Goal: Information Seeking & Learning: Learn about a topic

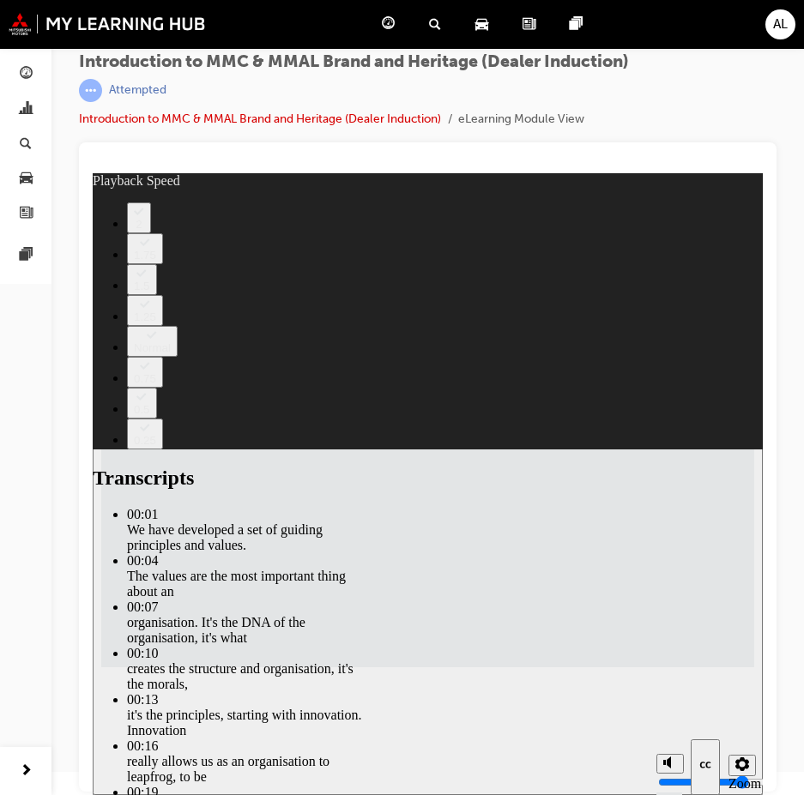
type input "120"
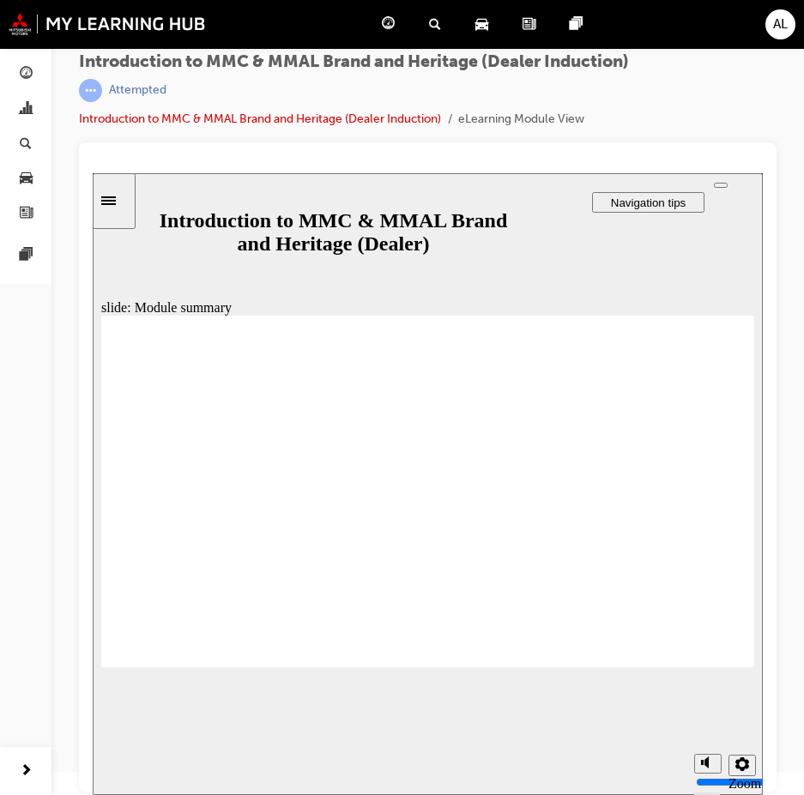
checkbox input "true"
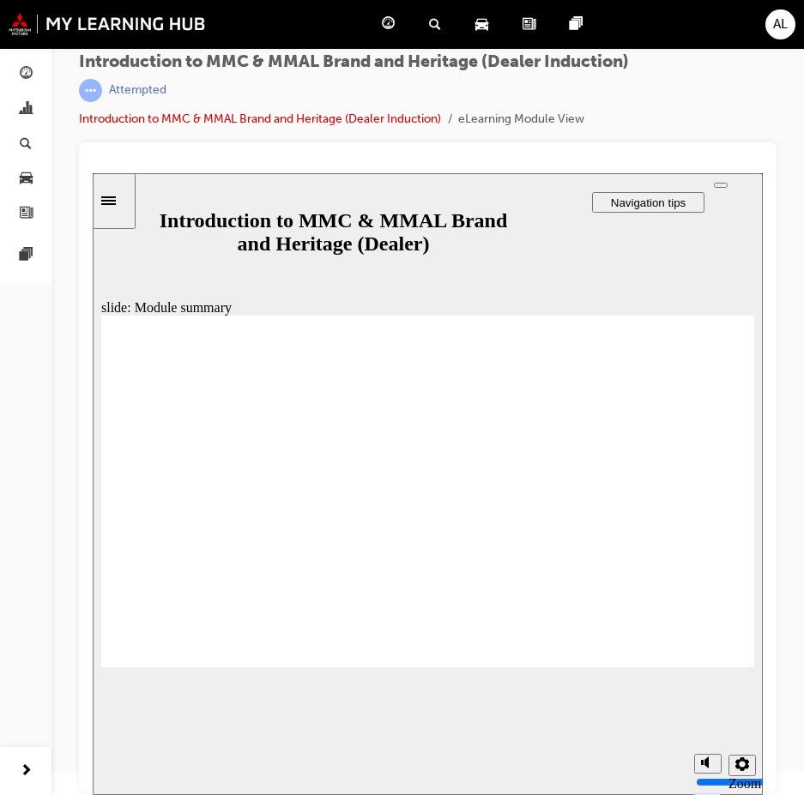
checkbox input "true"
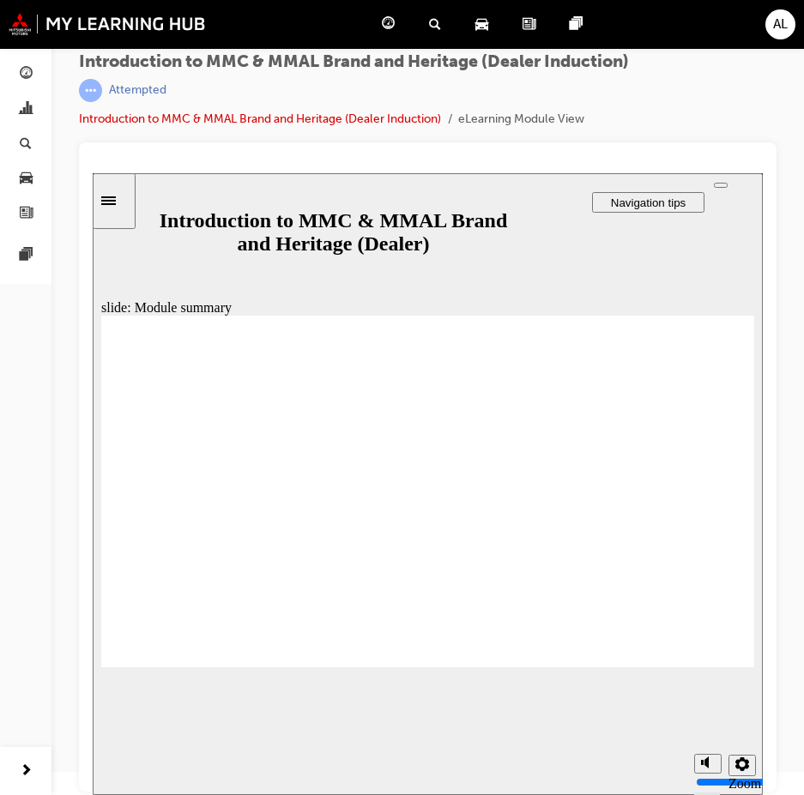
checkbox input "true"
radio input "true"
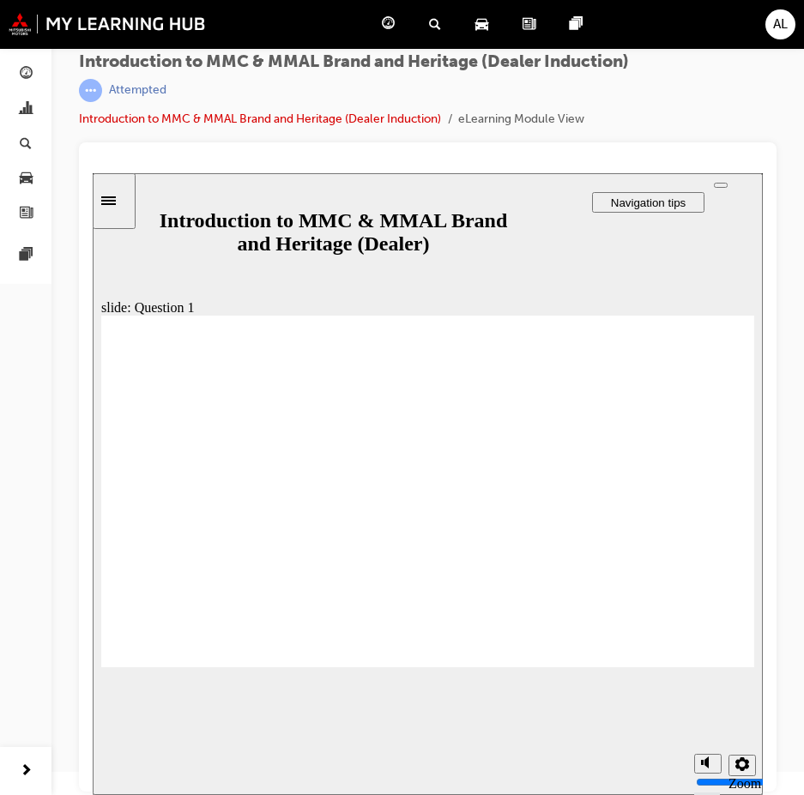
radio input "true"
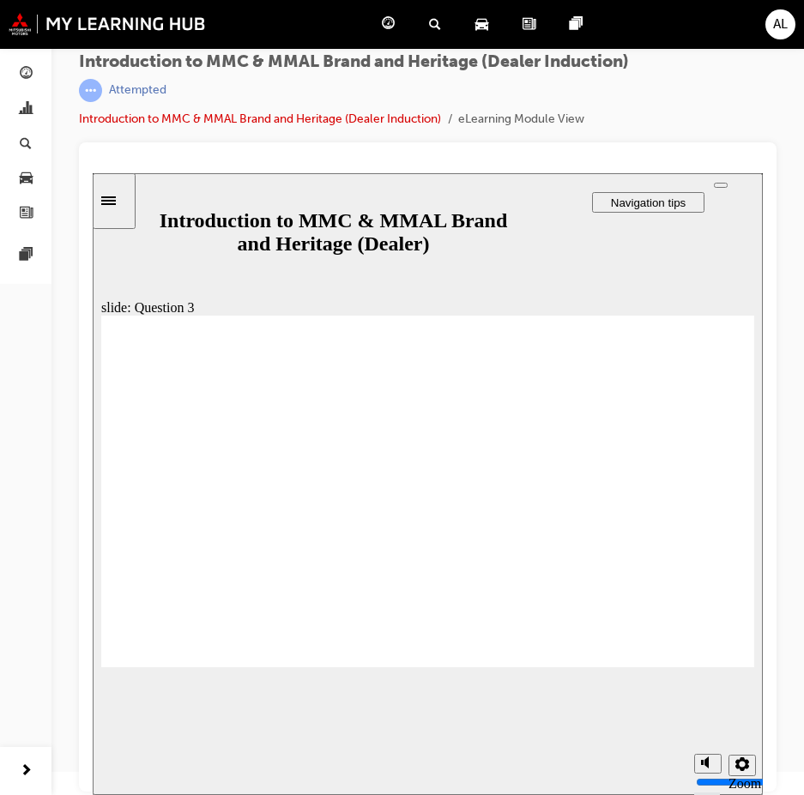
radio input "true"
checkbox input "true"
drag, startPoint x: 118, startPoint y: 485, endPoint x: 112, endPoint y: 524, distance: 39.8
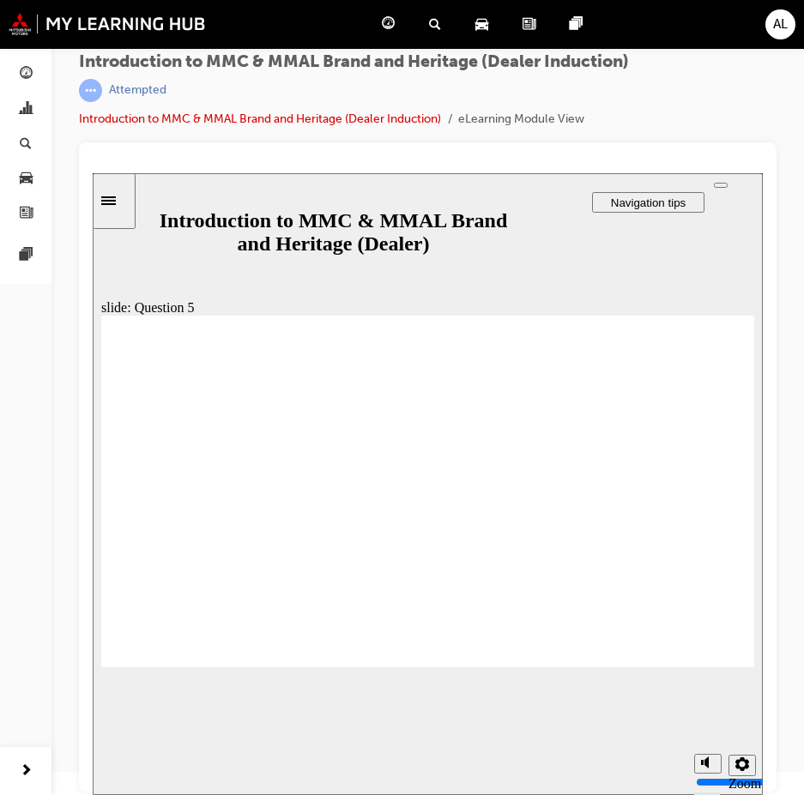
checkbox input "true"
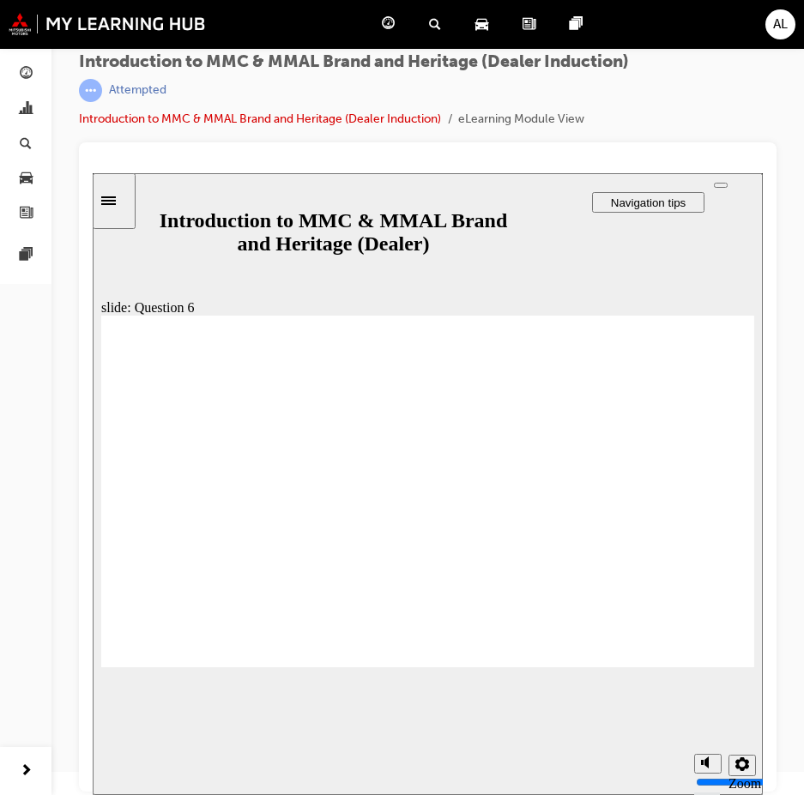
radio input "true"
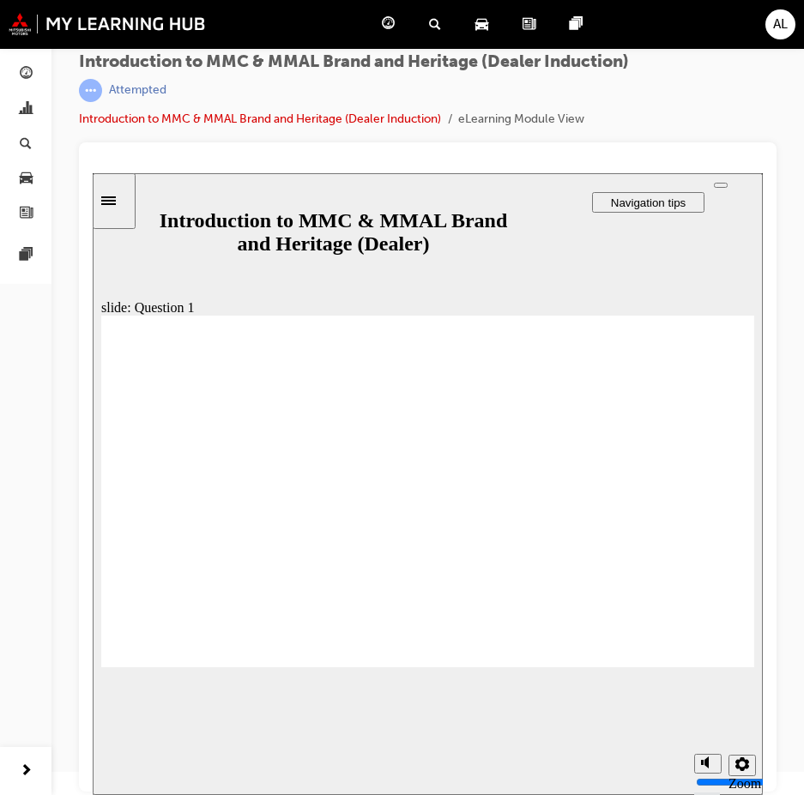
radio input "true"
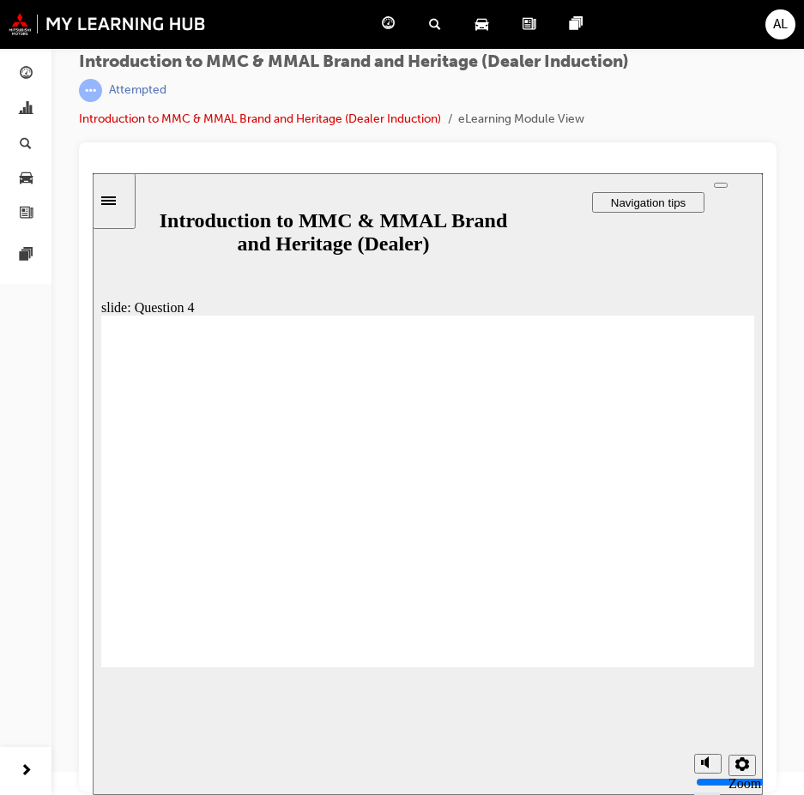
radio input "true"
checkbox input "true"
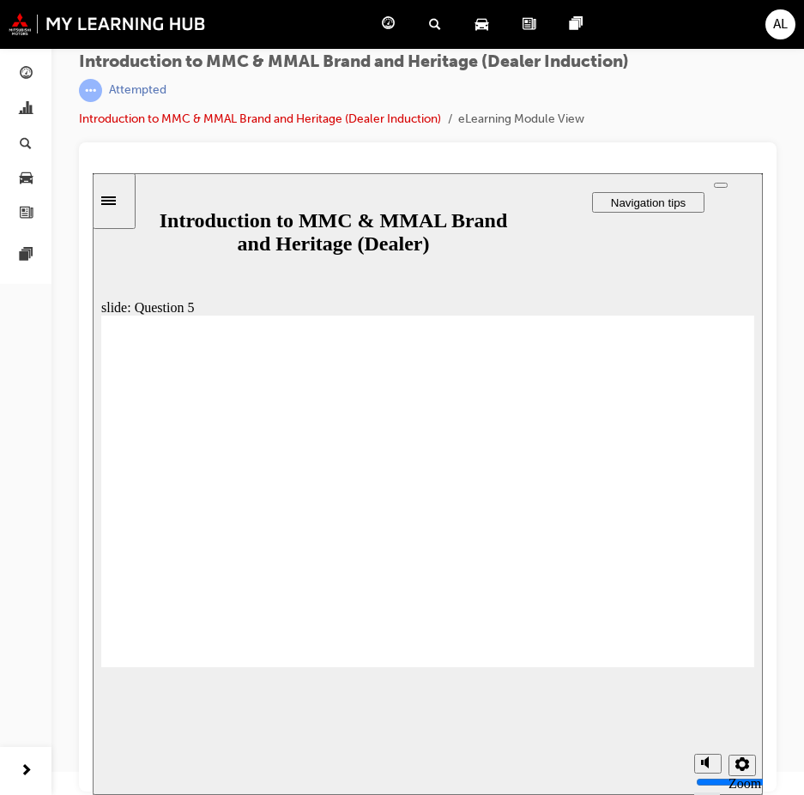
checkbox input "true"
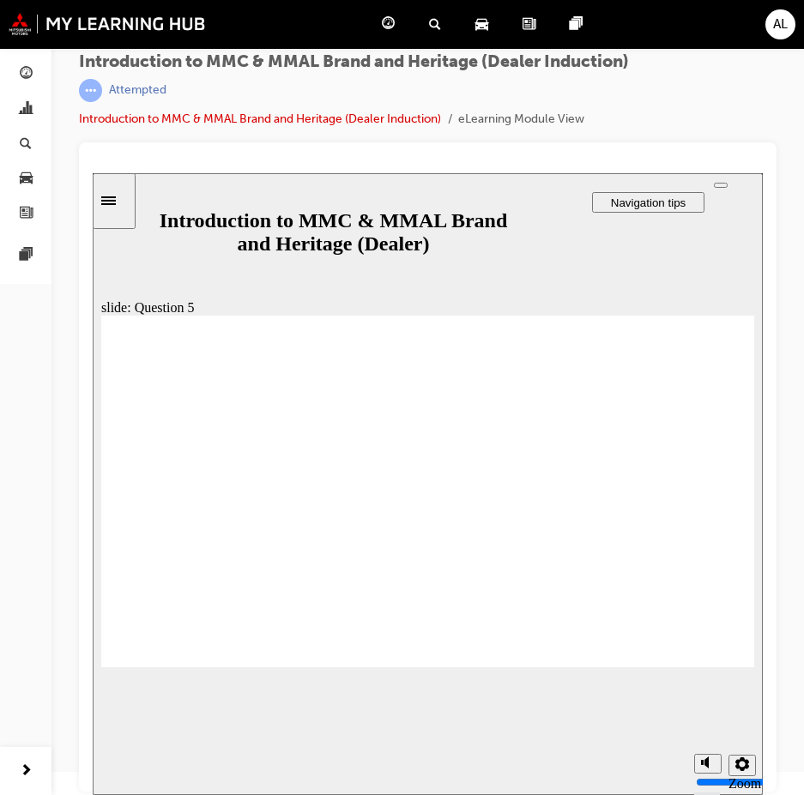
radio input "true"
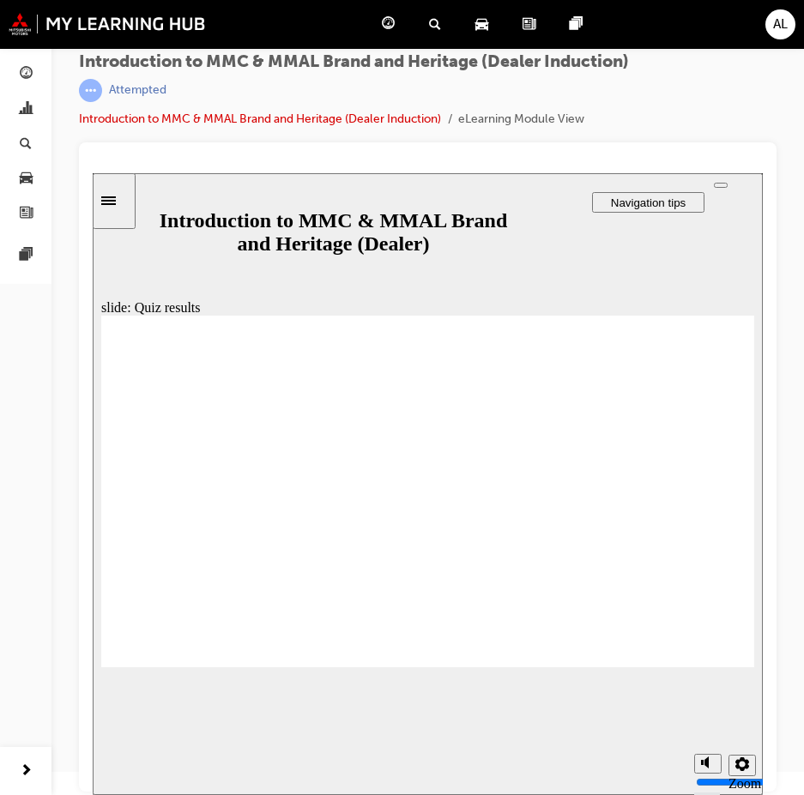
radio input "true"
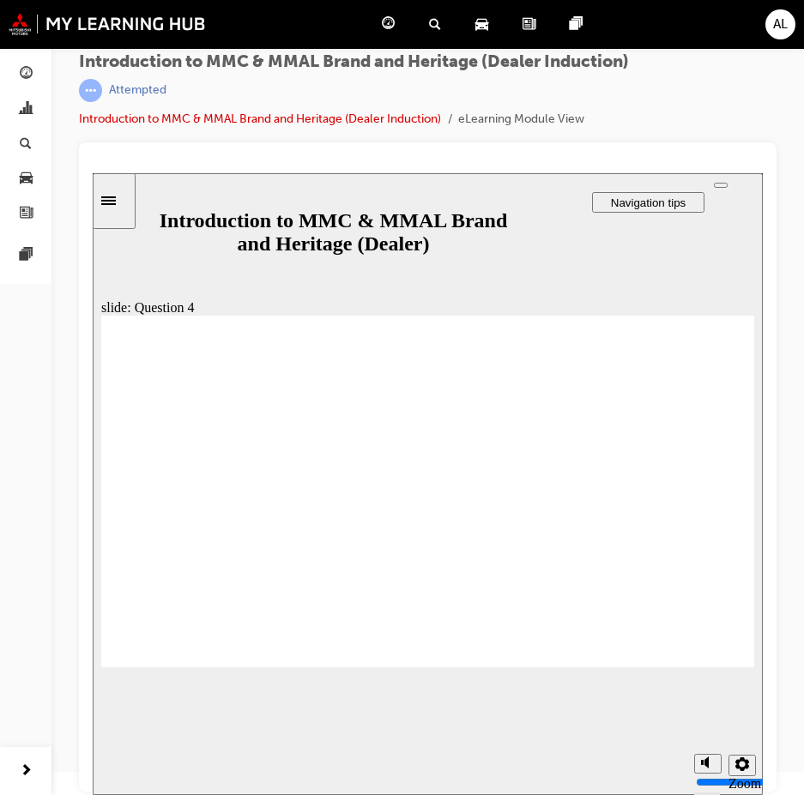
radio input "true"
drag, startPoint x: 128, startPoint y: 493, endPoint x: 241, endPoint y: 650, distance: 193.6
checkbox input "true"
drag, startPoint x: 131, startPoint y: 492, endPoint x: 134, endPoint y: 510, distance: 19.0
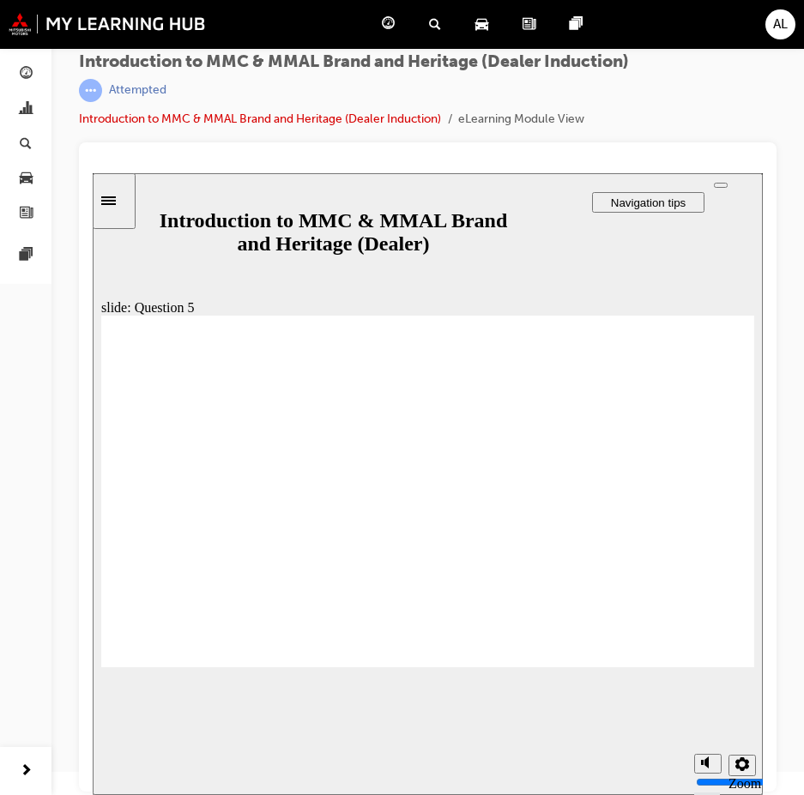
checkbox input "true"
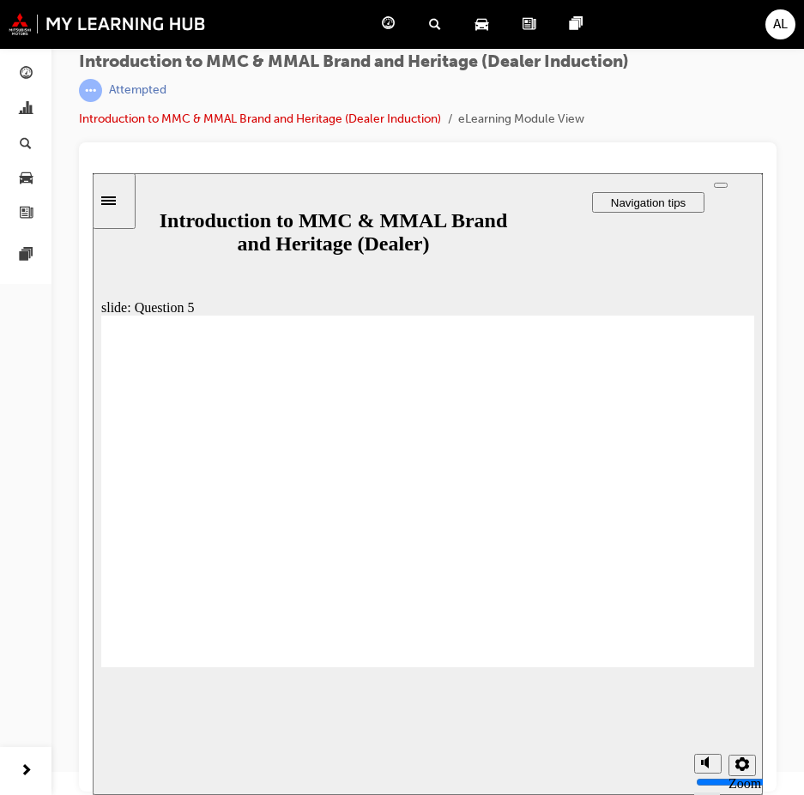
checkbox input "true"
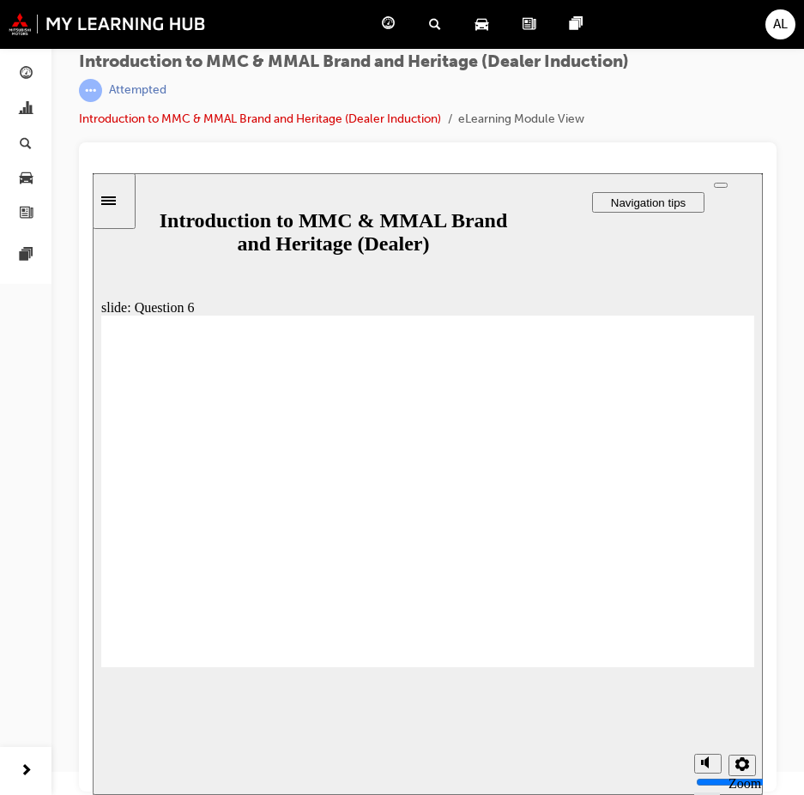
radio input "true"
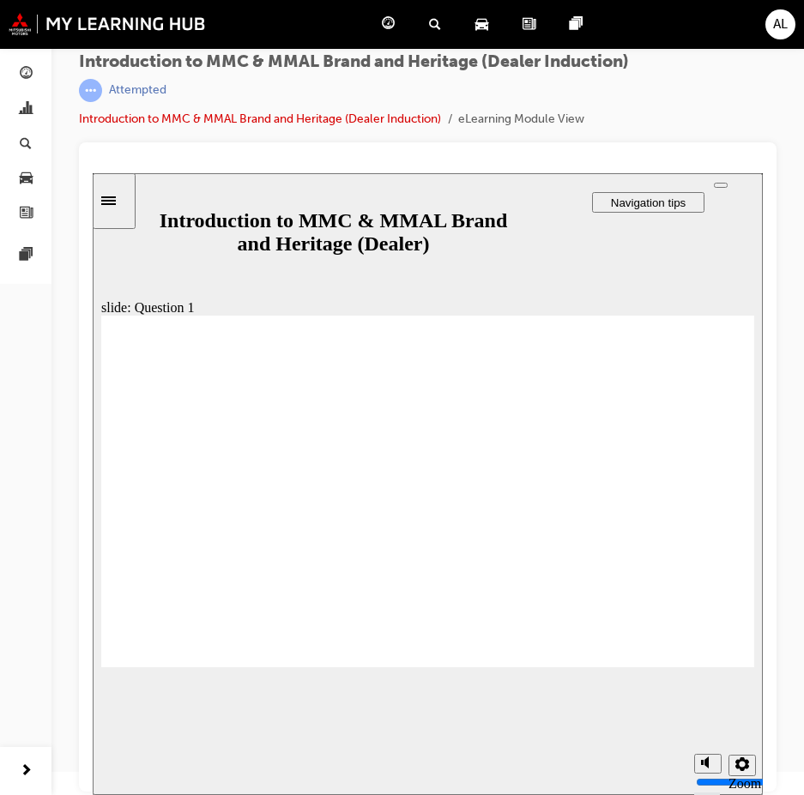
drag, startPoint x: 130, startPoint y: 493, endPoint x: 198, endPoint y: 622, distance: 145.9
radio input "true"
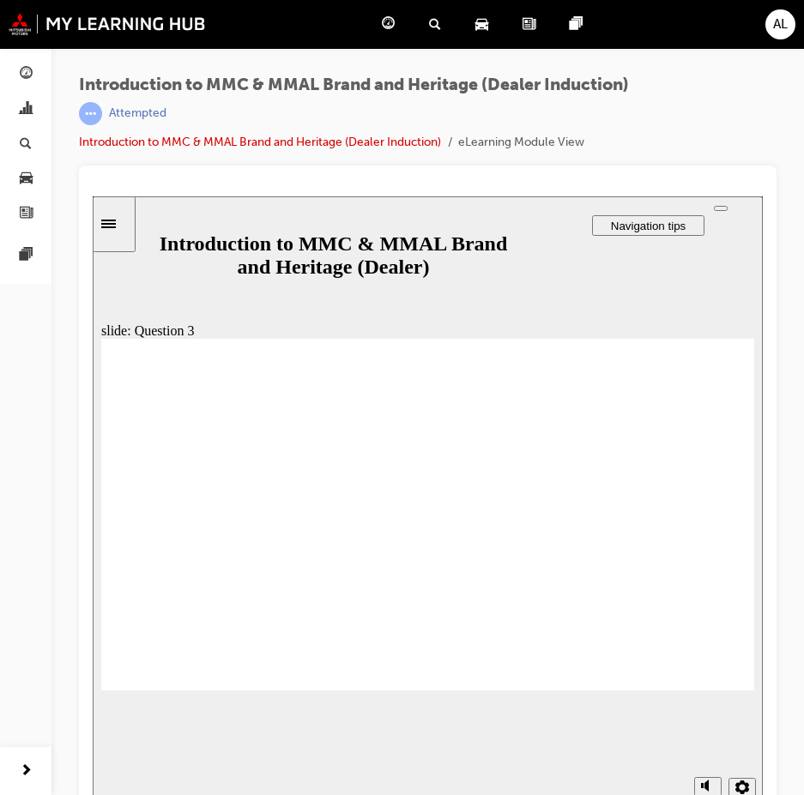
radio input "true"
checkbox input "true"
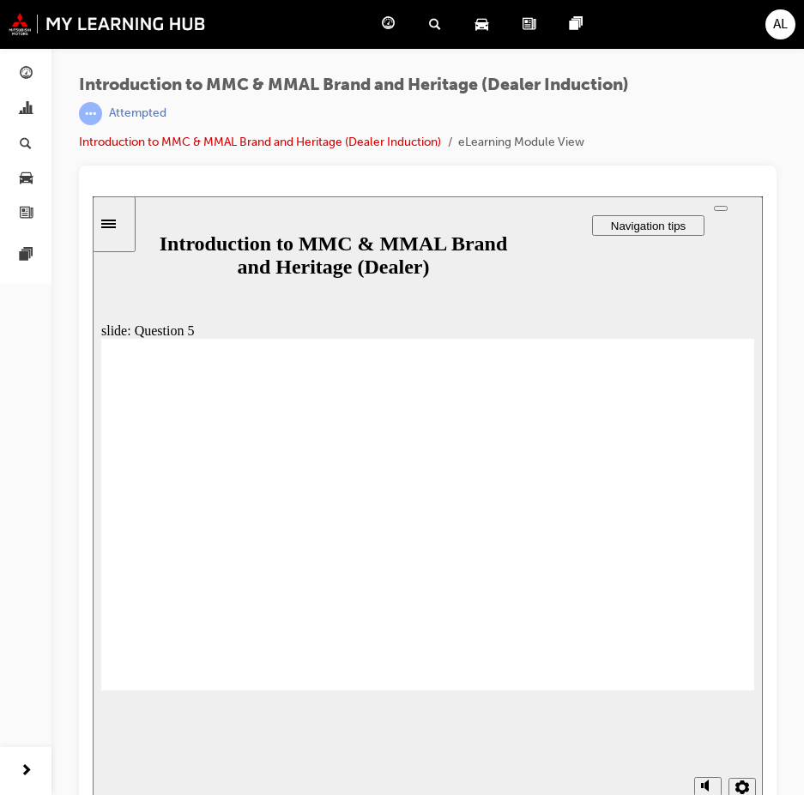
checkbox input "true"
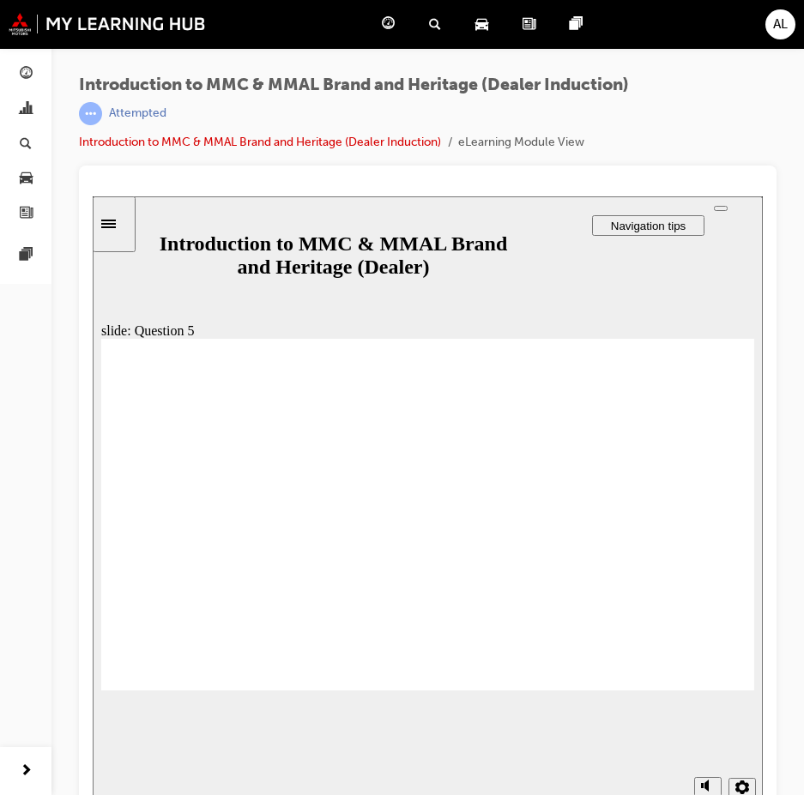
checkbox input "true"
radio input "true"
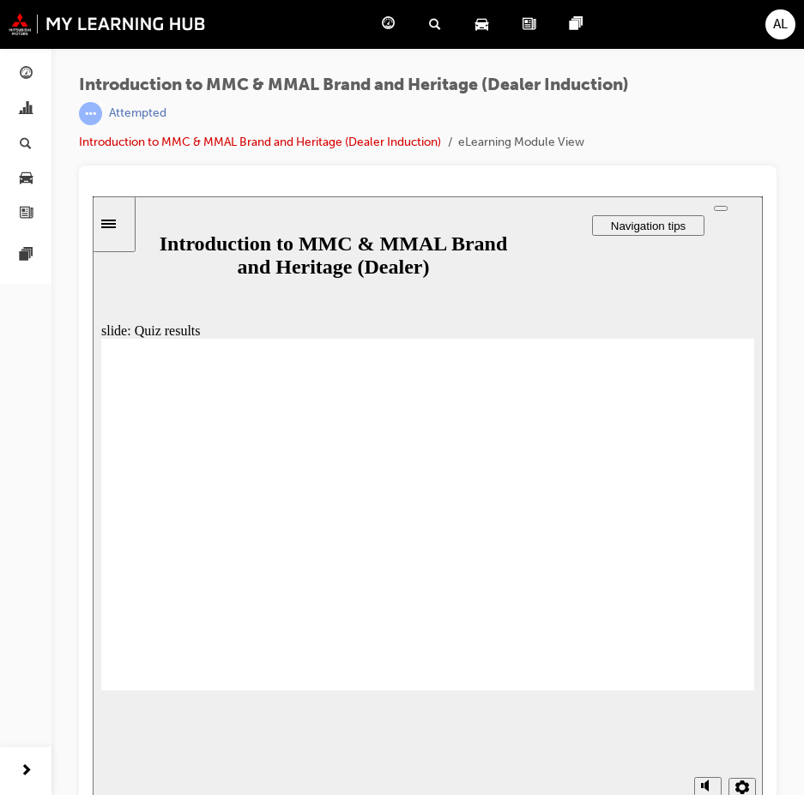
radio input "true"
drag, startPoint x: 133, startPoint y: 519, endPoint x: 190, endPoint y: 645, distance: 138.3
radio input "true"
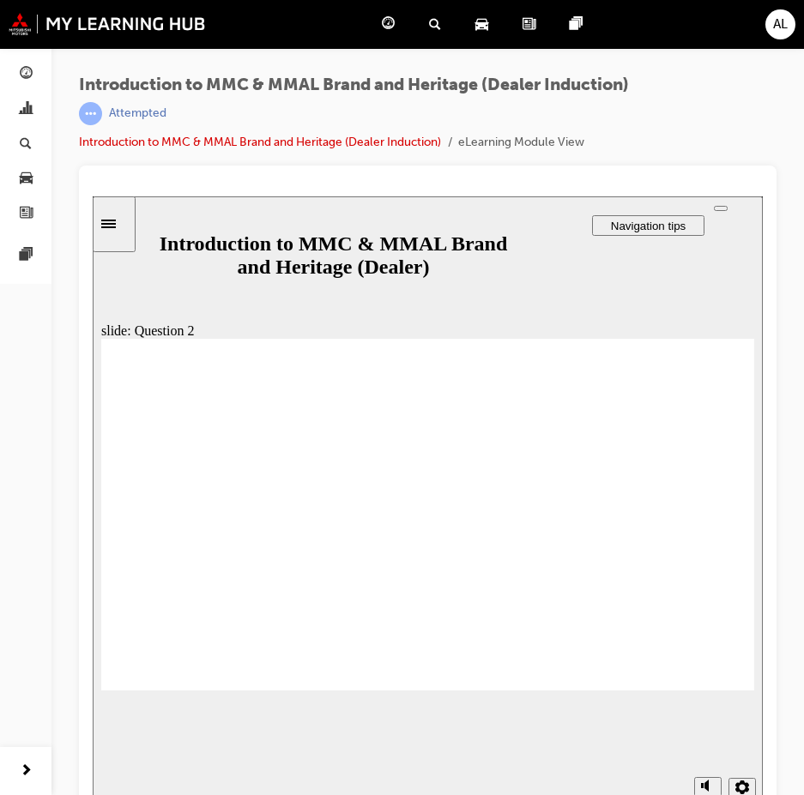
drag, startPoint x: 124, startPoint y: 595, endPoint x: 163, endPoint y: 646, distance: 63.7
radio input "true"
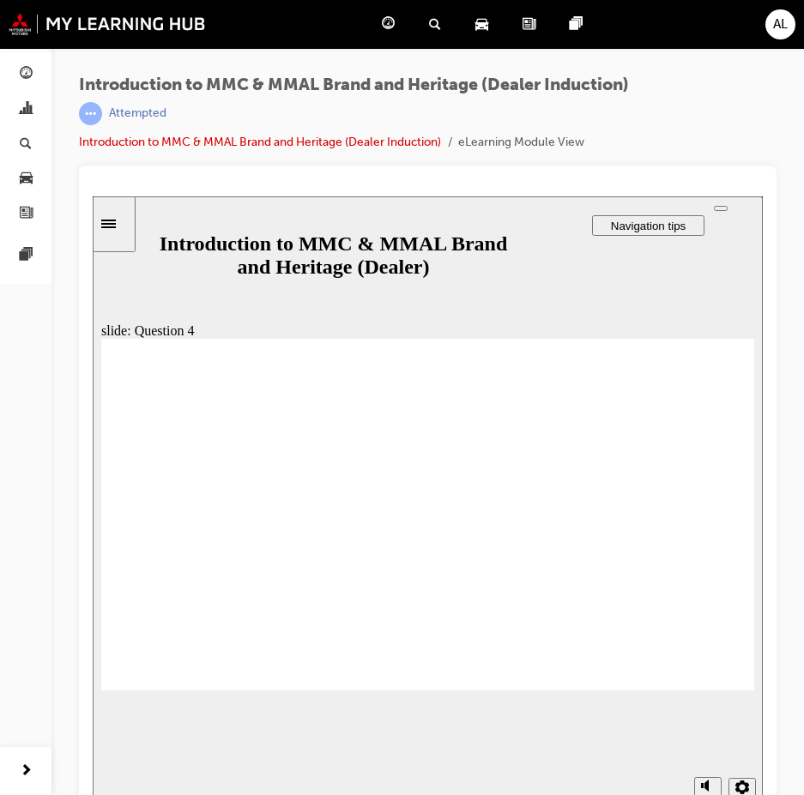
checkbox input "true"
drag, startPoint x: 134, startPoint y: 520, endPoint x: 130, endPoint y: 538, distance: 18.3
checkbox input "true"
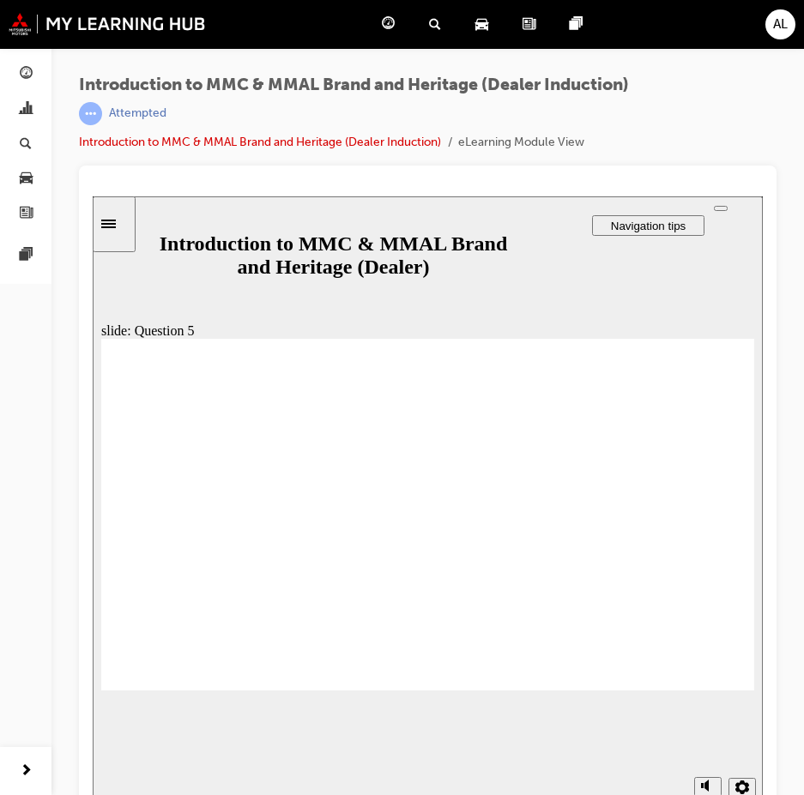
checkbox input "true"
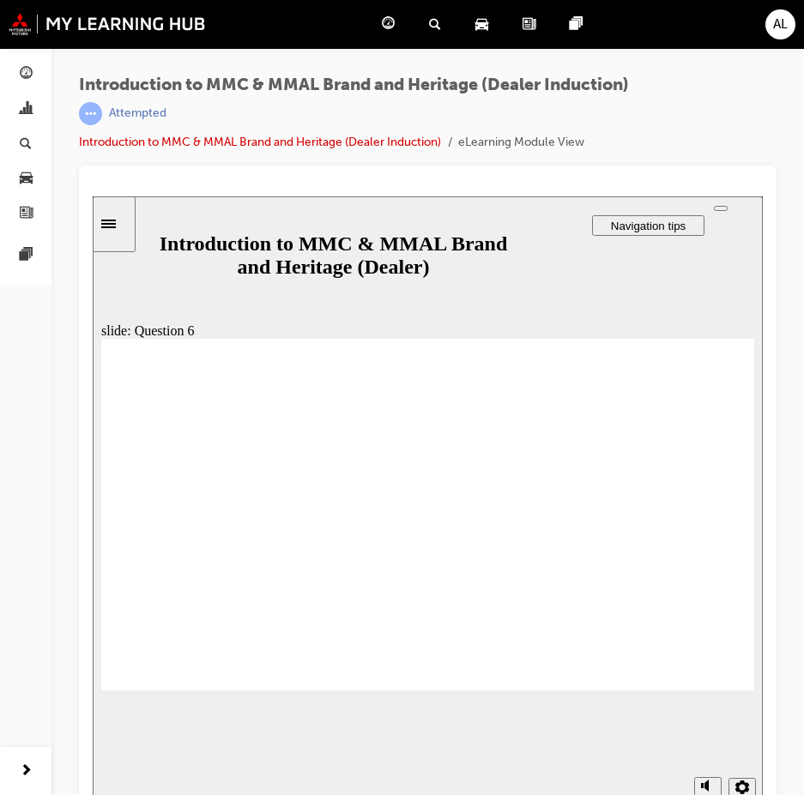
radio input "true"
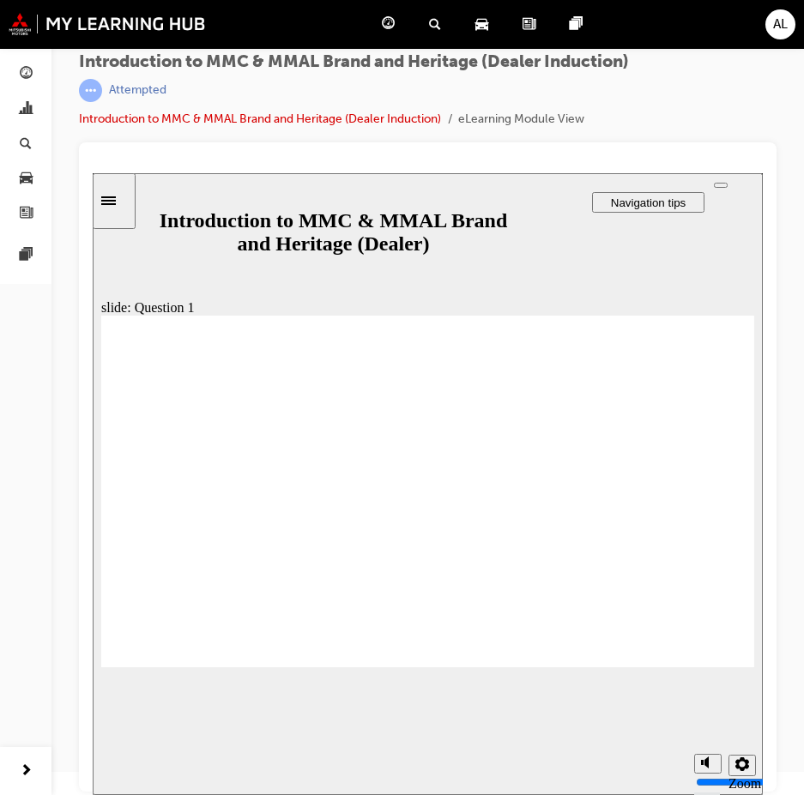
radio input "true"
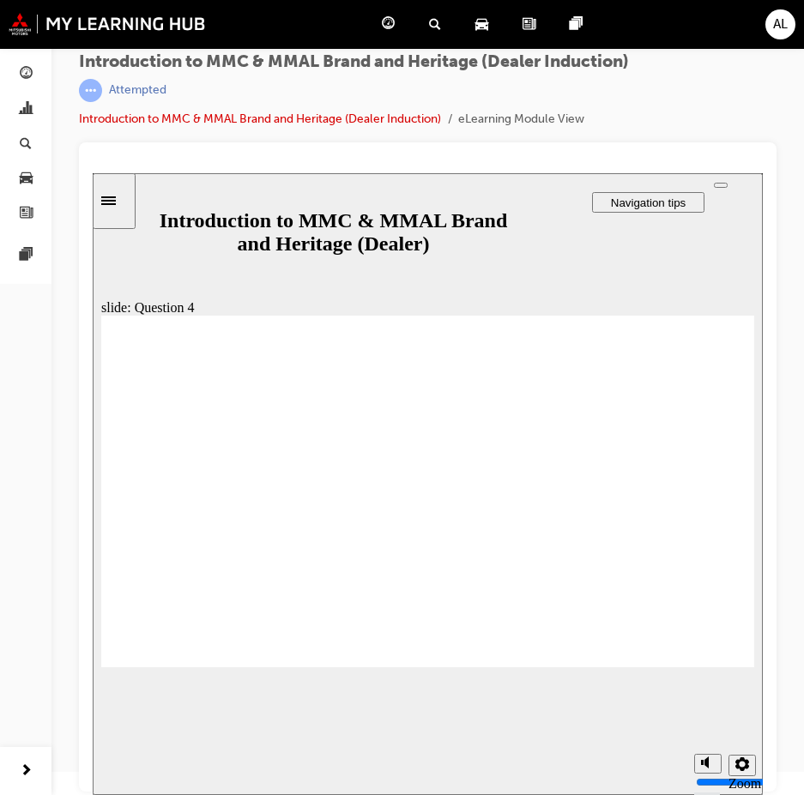
radio input "true"
checkbox input "true"
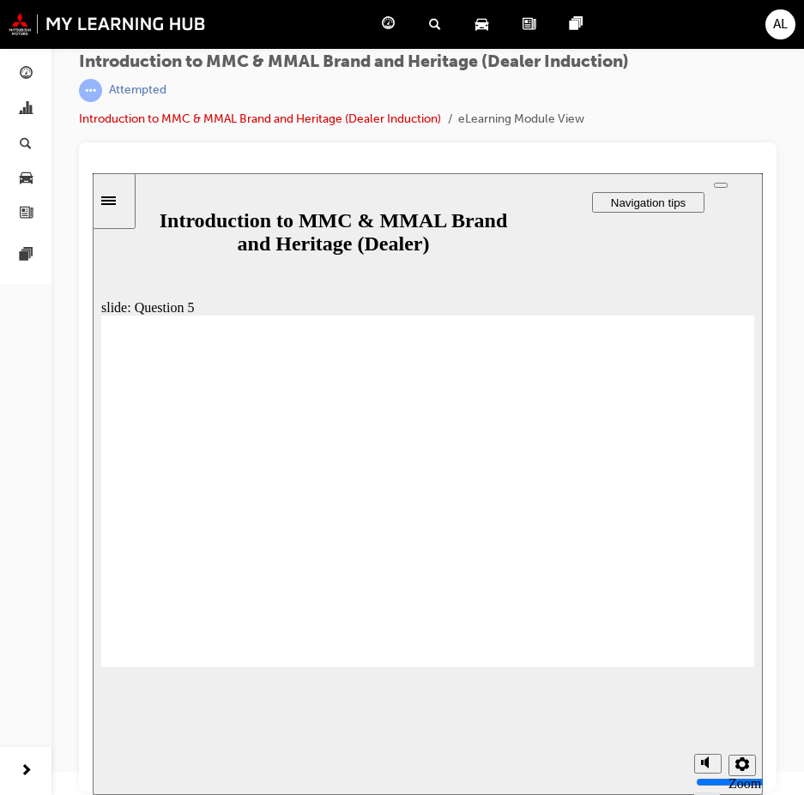
checkbox input "true"
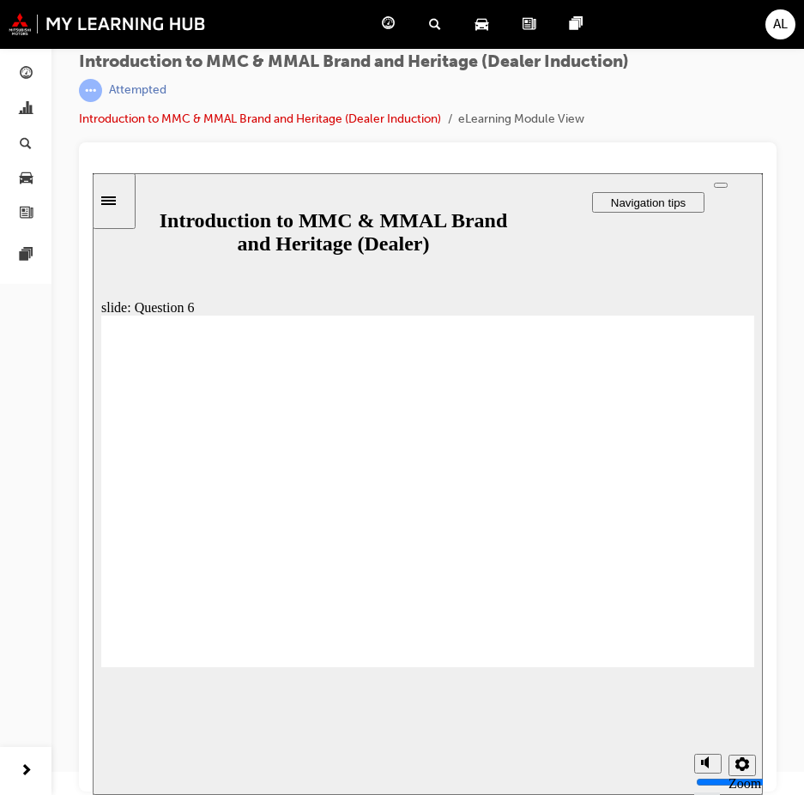
radio input "true"
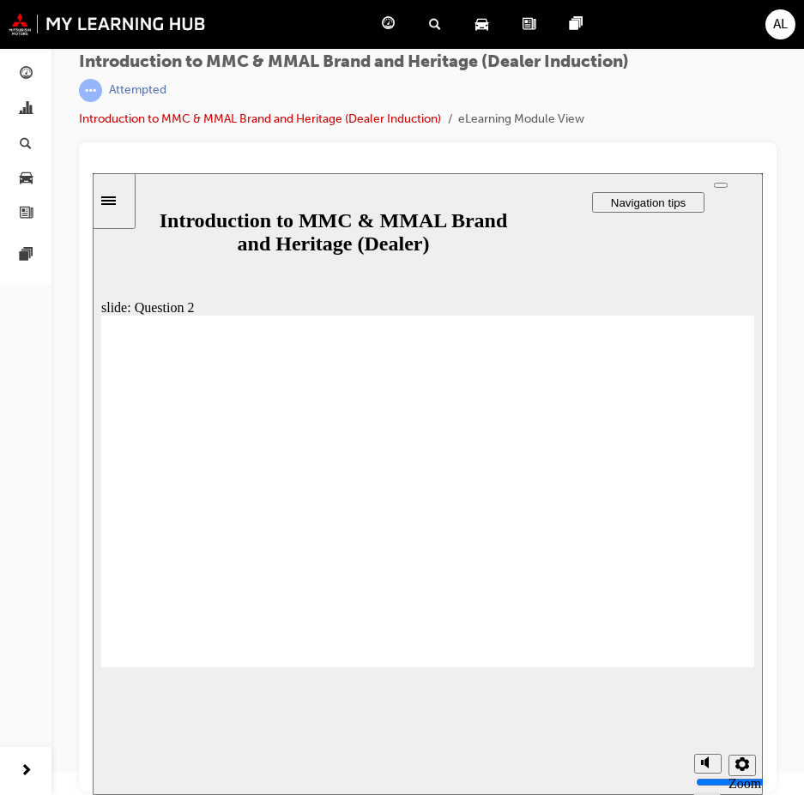
radio input "true"
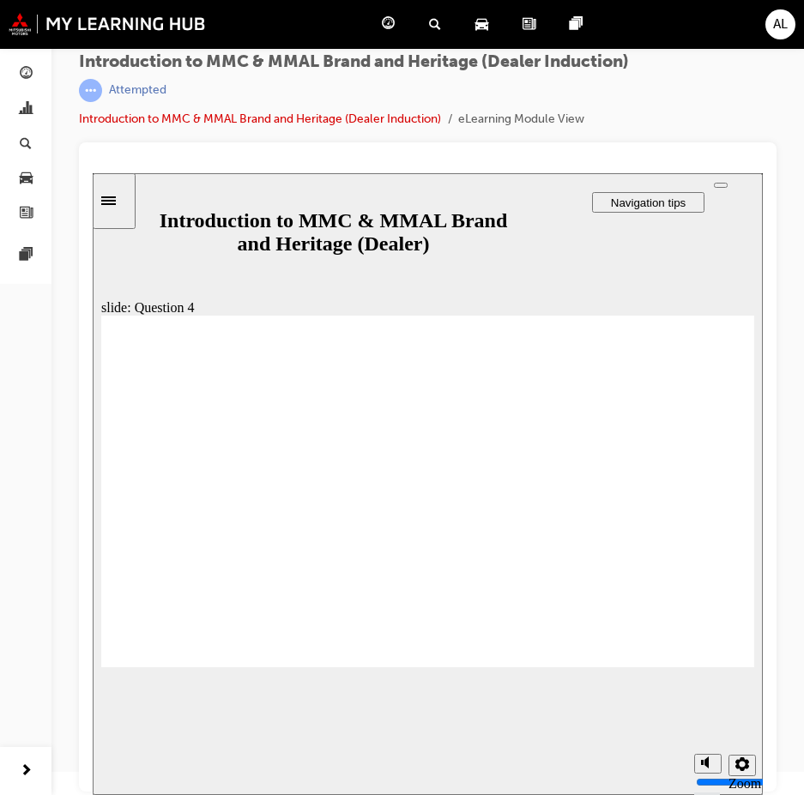
radio input "true"
checkbox input "true"
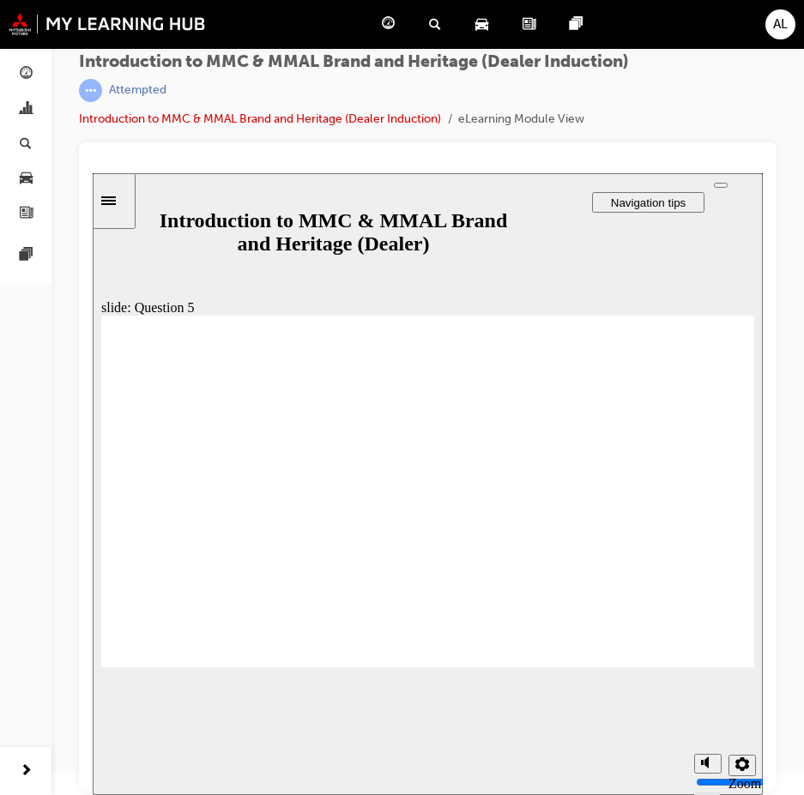
checkbox input "true"
drag, startPoint x: 127, startPoint y: 526, endPoint x: 130, endPoint y: 547, distance: 20.9
checkbox input "true"
drag, startPoint x: 133, startPoint y: 591, endPoint x: 299, endPoint y: 505, distance: 187.3
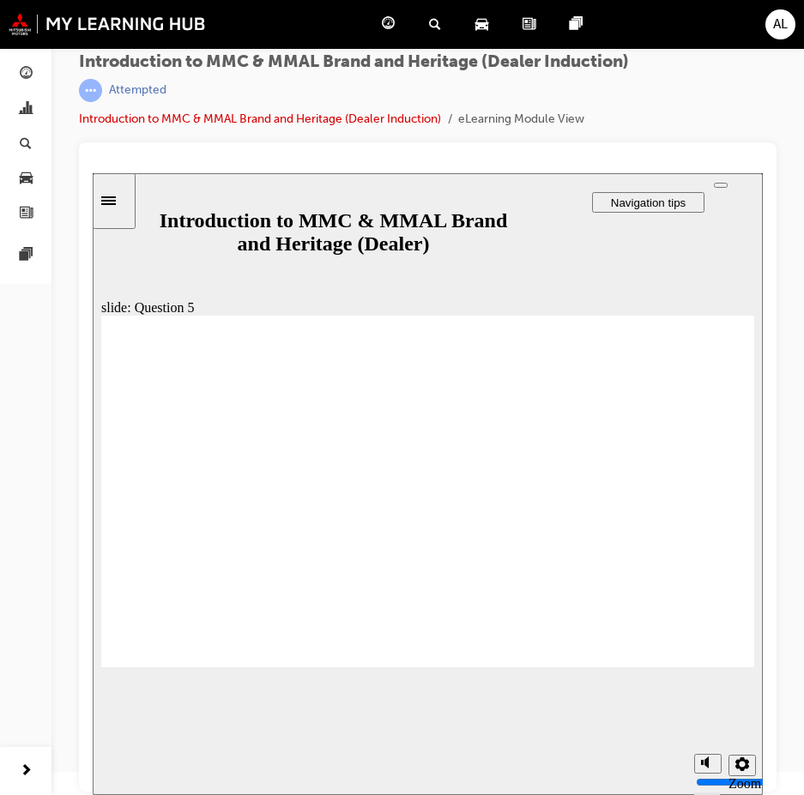
checkbox input "true"
radio input "true"
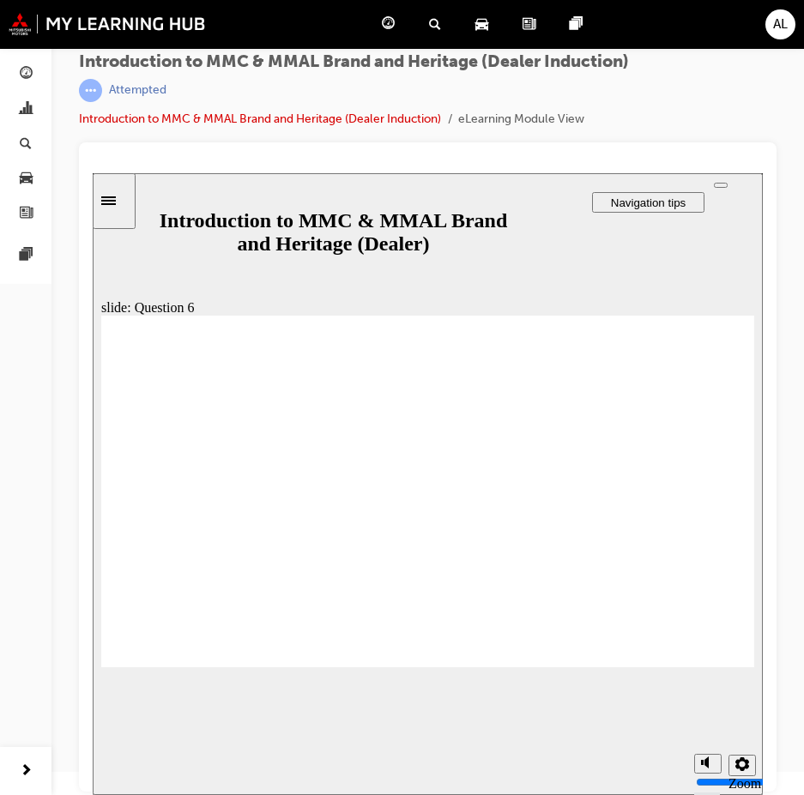
radio input "true"
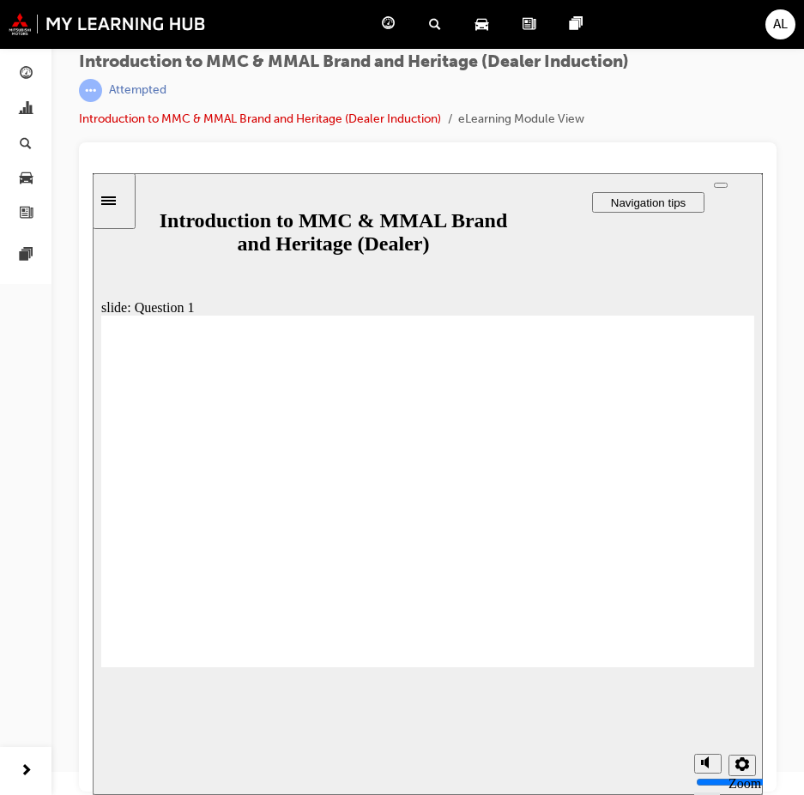
radio input "true"
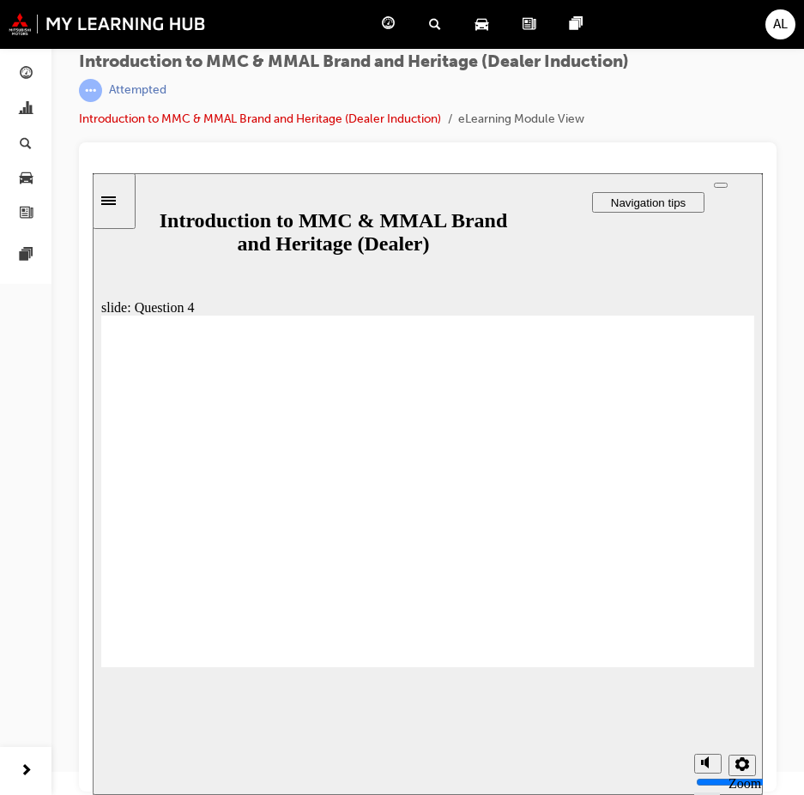
radio input "true"
checkbox input "true"
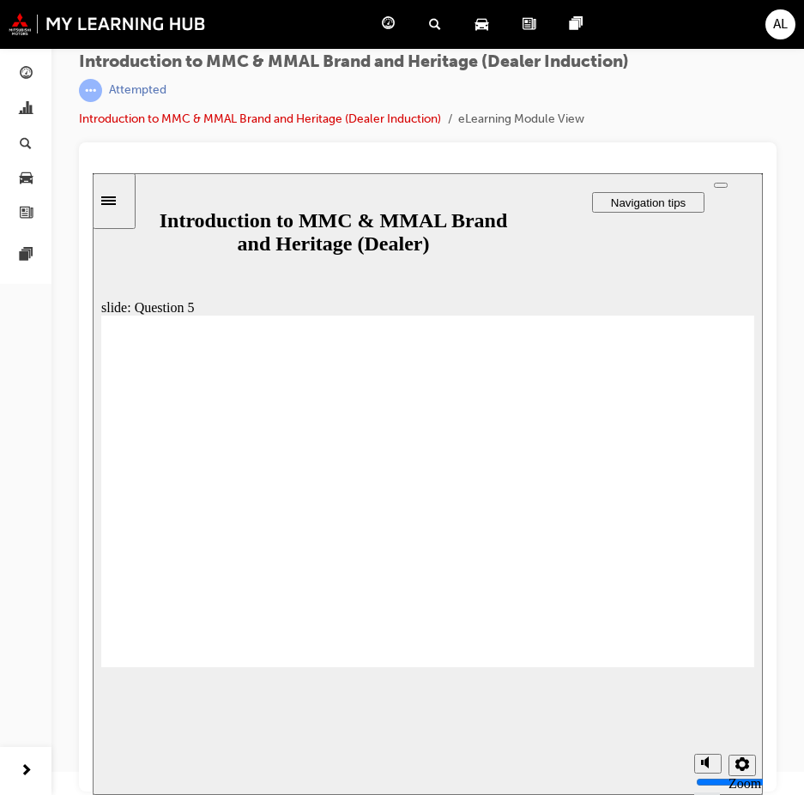
checkbox input "true"
drag, startPoint x: 283, startPoint y: 508, endPoint x: 277, endPoint y: 540, distance: 32.3
checkbox input "true"
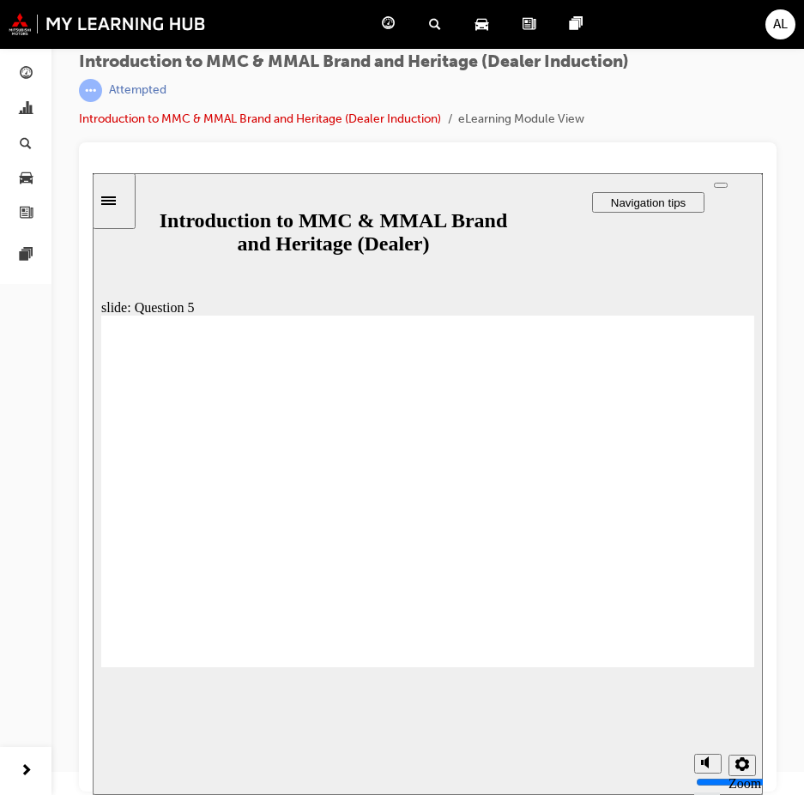
radio input "false"
radio input "true"
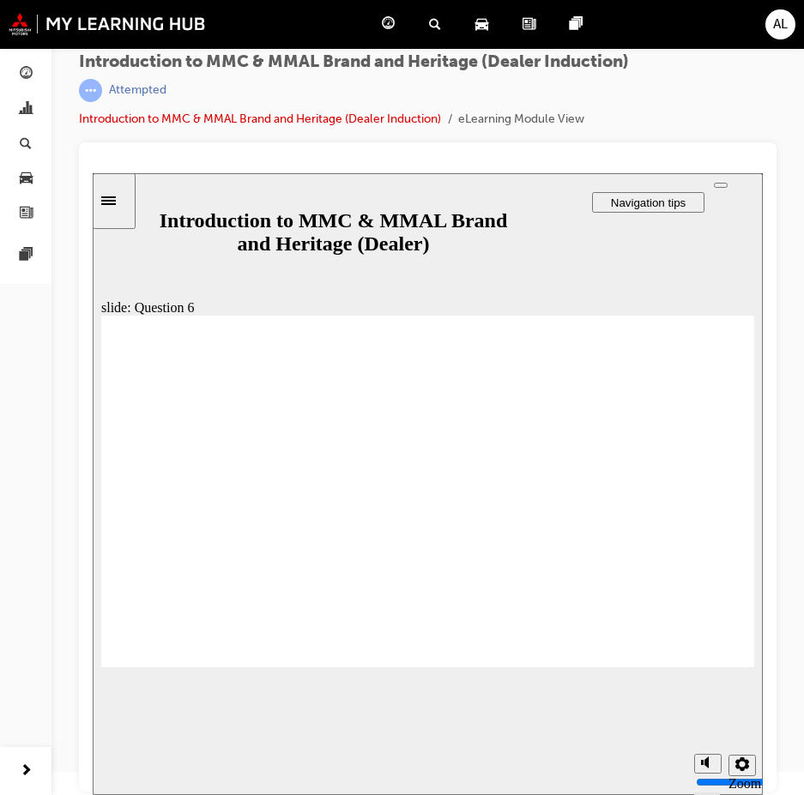
radio input "true"
drag, startPoint x: 127, startPoint y: 510, endPoint x: 202, endPoint y: 651, distance: 160.4
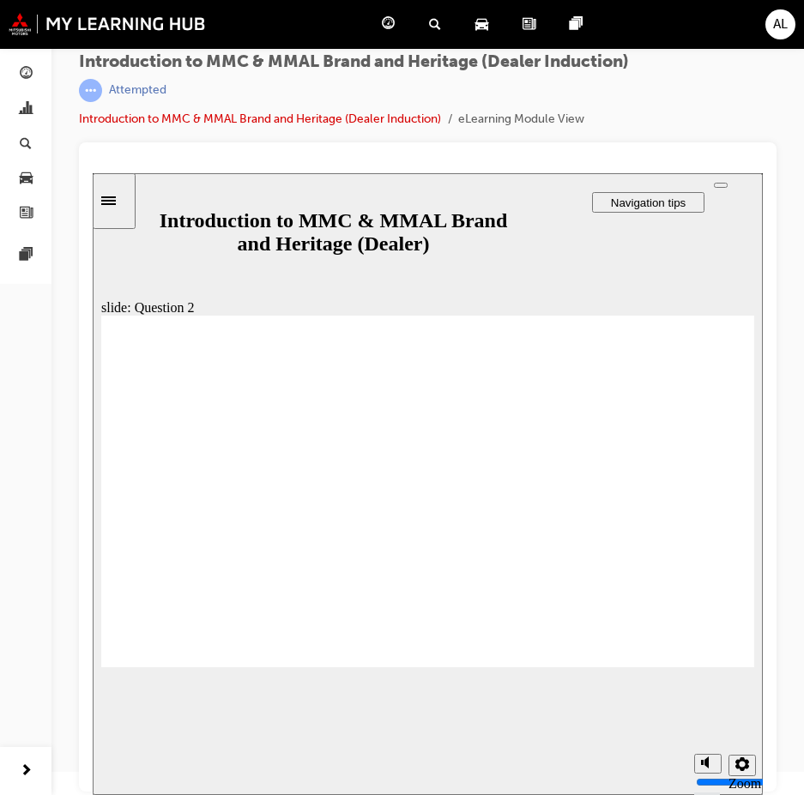
radio input "true"
drag, startPoint x: 123, startPoint y: 574, endPoint x: 182, endPoint y: 625, distance: 78.5
radio input "true"
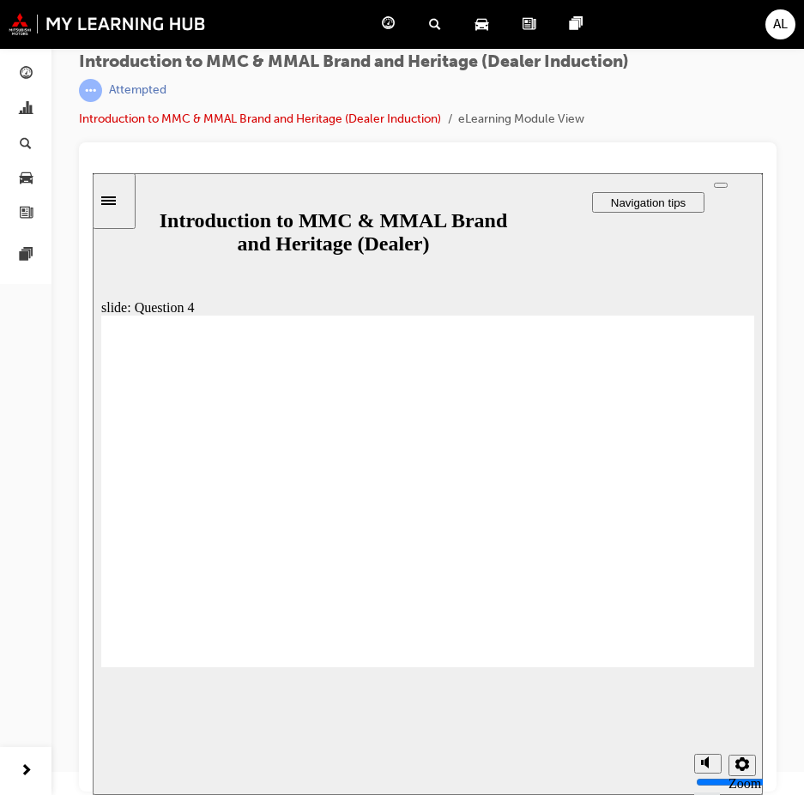
radio input "true"
drag, startPoint x: 704, startPoint y: 652, endPoint x: 128, endPoint y: 510, distance: 592.8
checkbox input "true"
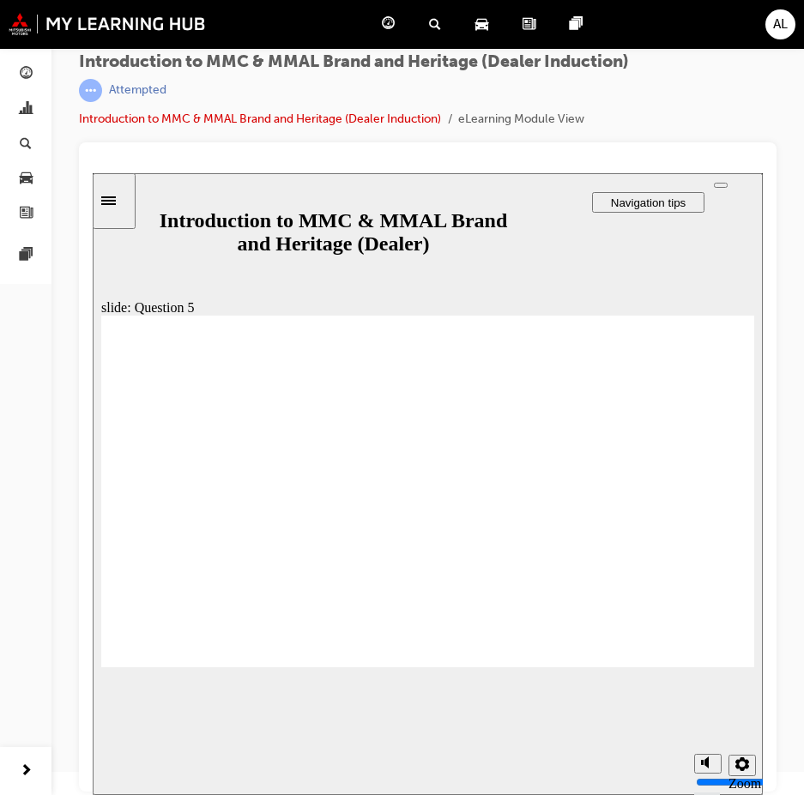
checkbox input "true"
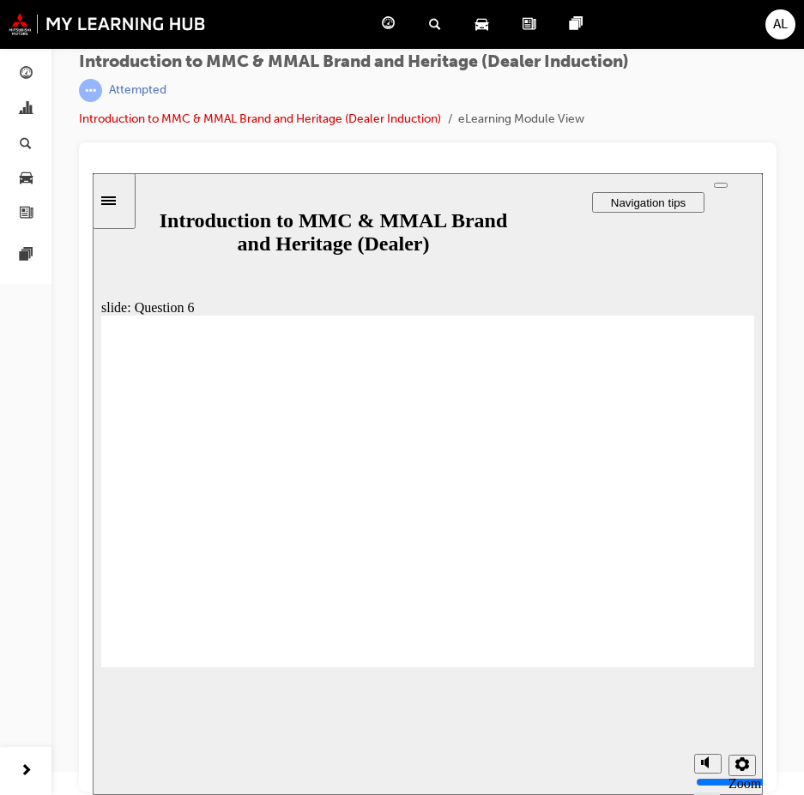
radio input "true"
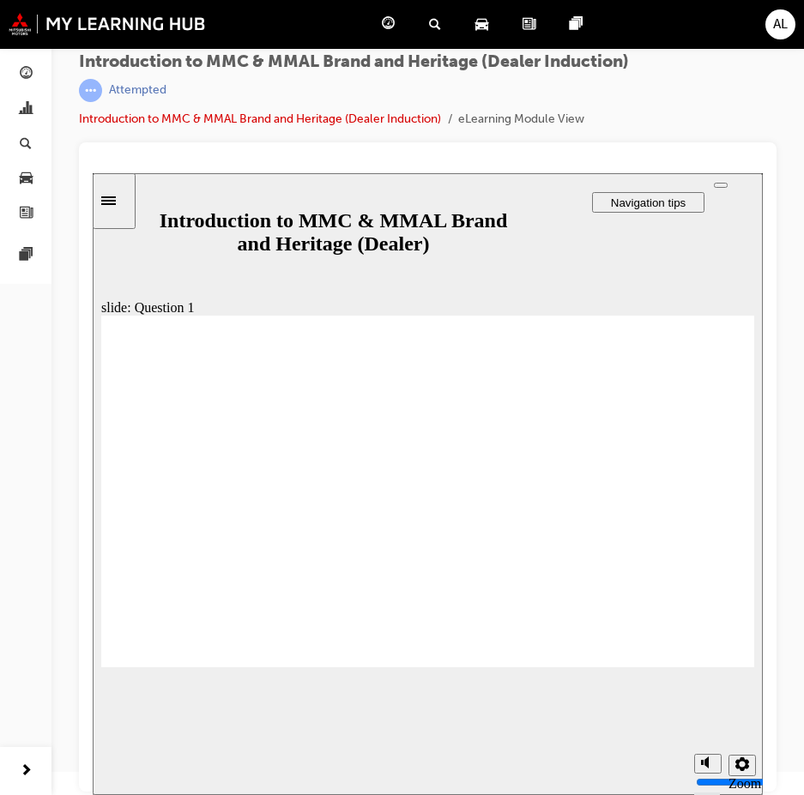
drag, startPoint x: 125, startPoint y: 498, endPoint x: 189, endPoint y: 648, distance: 162.2
radio input "true"
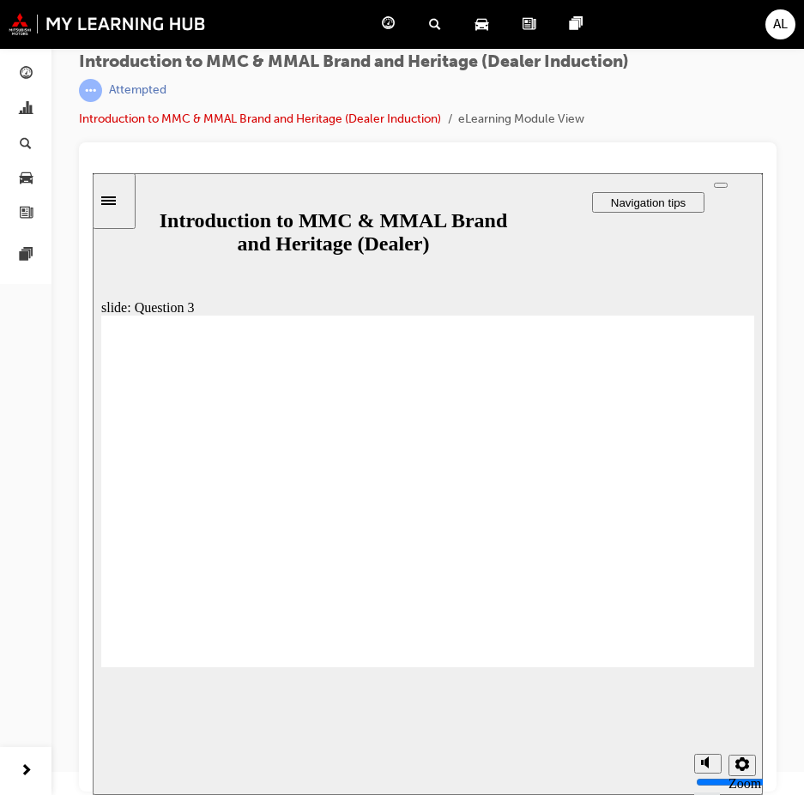
radio input "true"
click at [702, 674] on div "slide: Question 4 Rectangle 1 That’s right! Rectangle 1 Rectangle 3 Question 4:…" at bounding box center [428, 484] width 670 height 622
drag, startPoint x: 702, startPoint y: 658, endPoint x: 132, endPoint y: 507, distance: 589.4
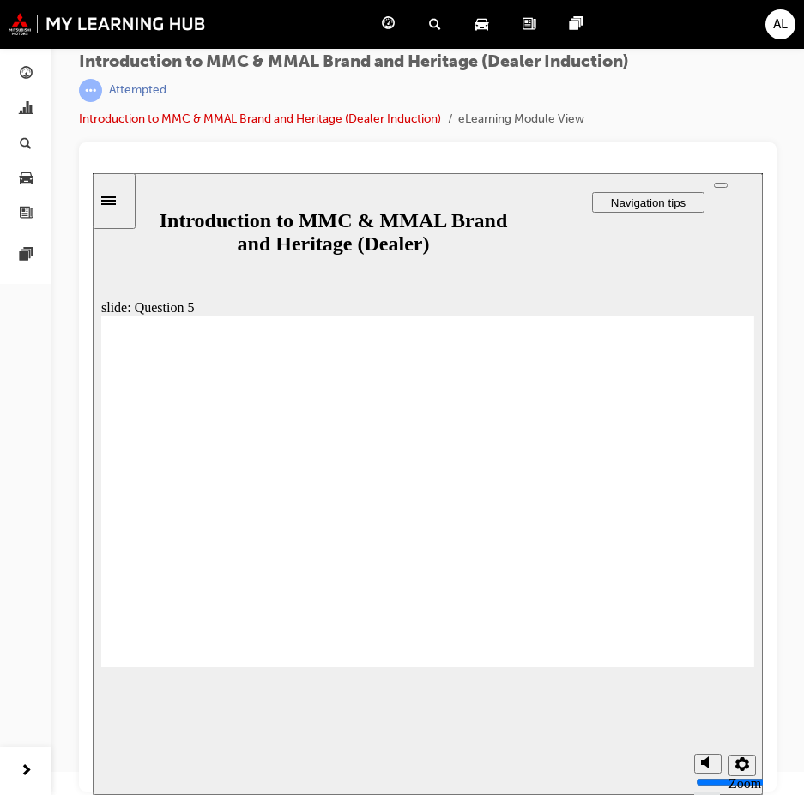
checkbox input "true"
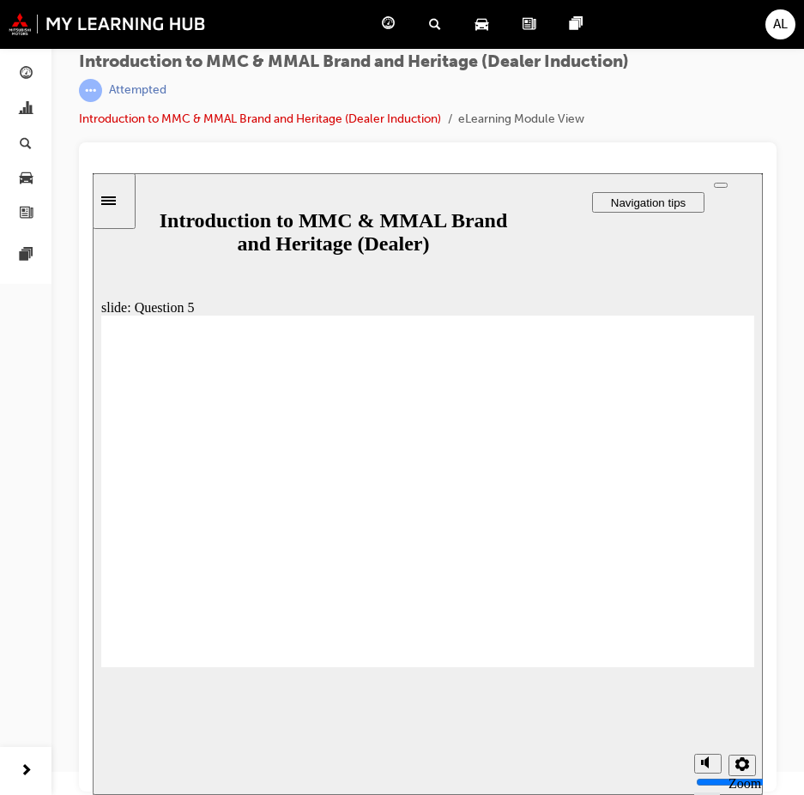
checkbox input "true"
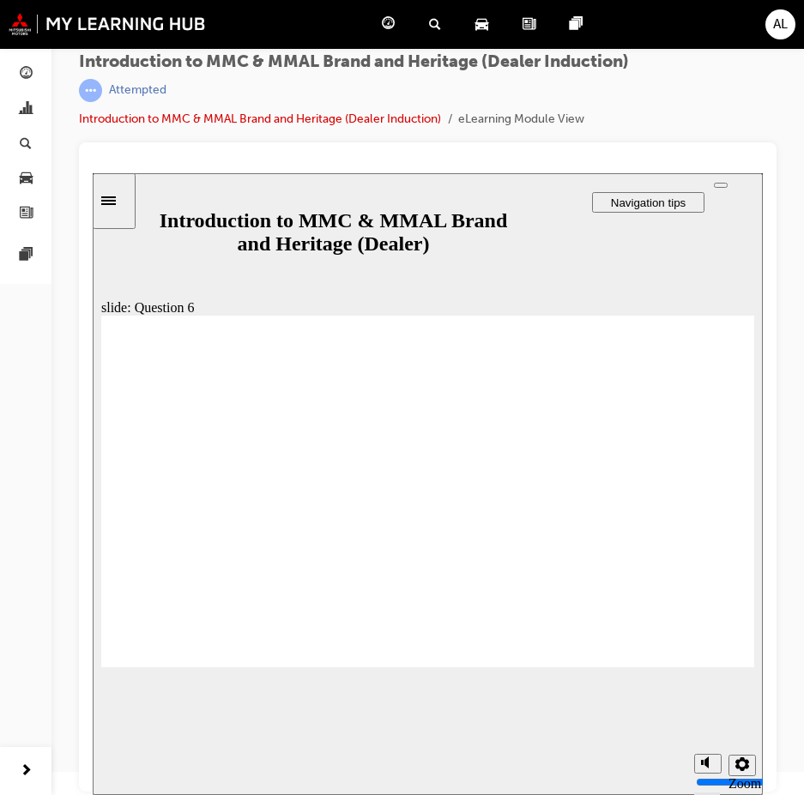
radio input "true"
